Goal: Transaction & Acquisition: Purchase product/service

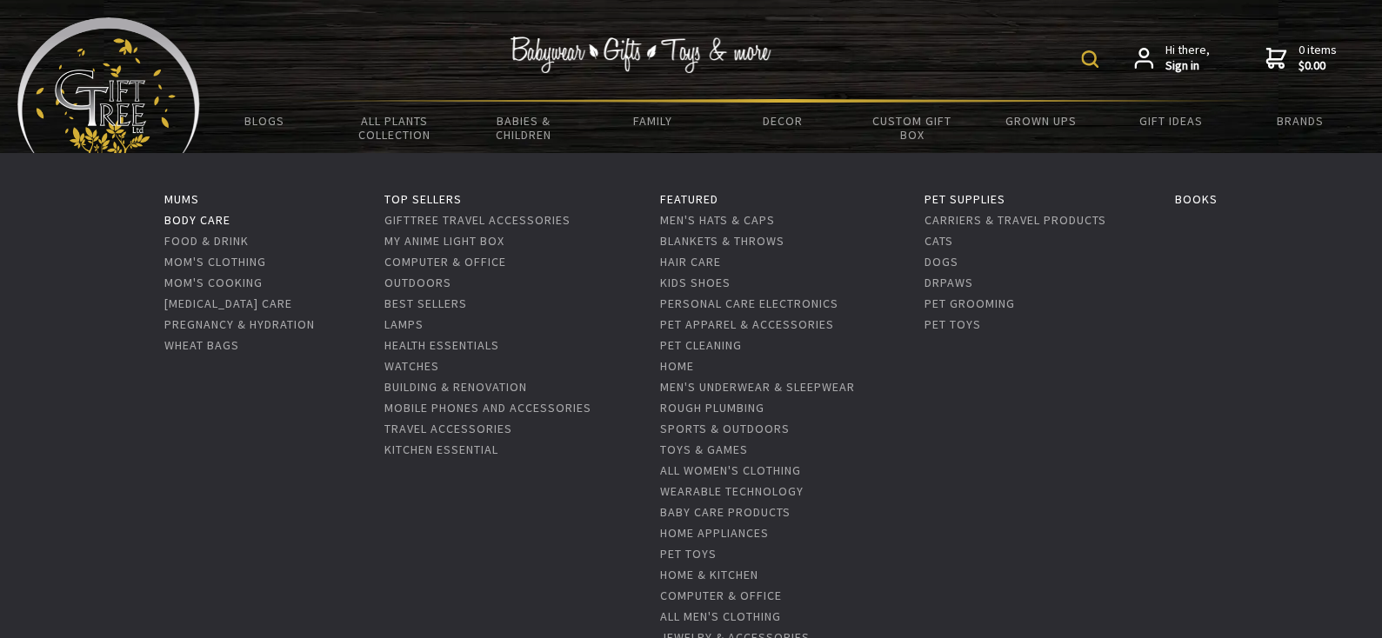
click at [206, 220] on link "Body Care" at bounding box center [197, 220] width 66 height 16
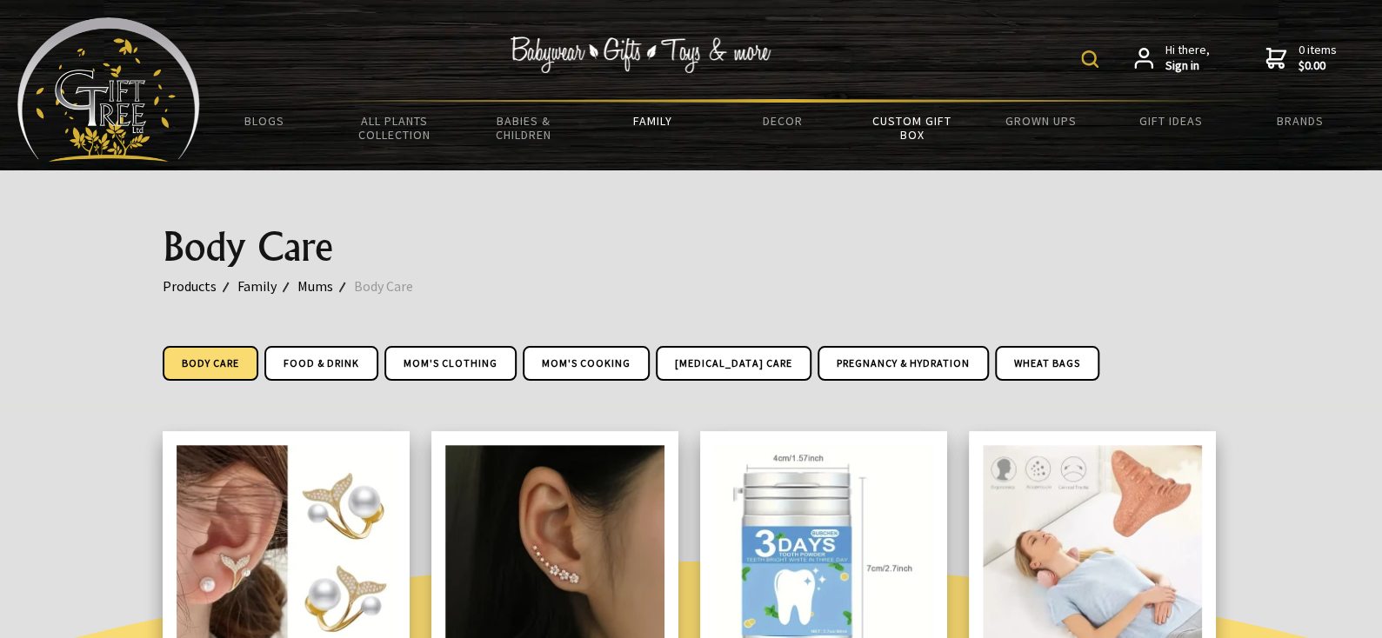
click at [918, 123] on link "Custom Gift Box" at bounding box center [912, 128] width 130 height 50
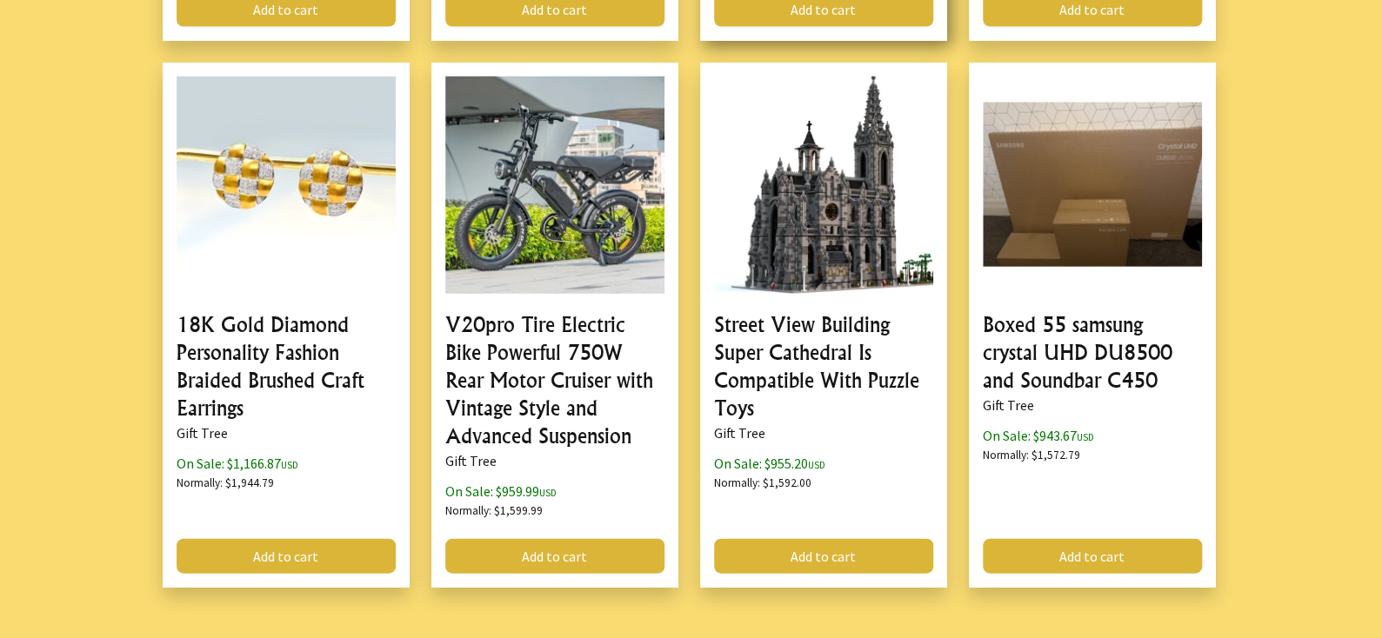
scroll to position [1912, 0]
